Goal: Navigation & Orientation: Find specific page/section

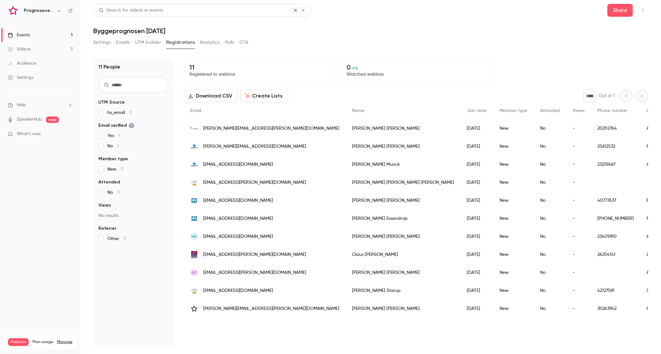
click at [29, 38] on div "Events" at bounding box center [19, 35] width 22 height 6
